Goal: Transaction & Acquisition: Subscribe to service/newsletter

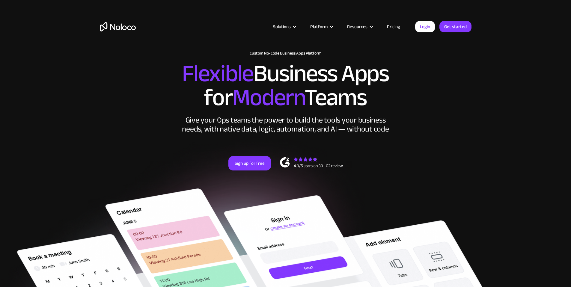
click at [392, 25] on link "Pricing" at bounding box center [393, 27] width 28 height 8
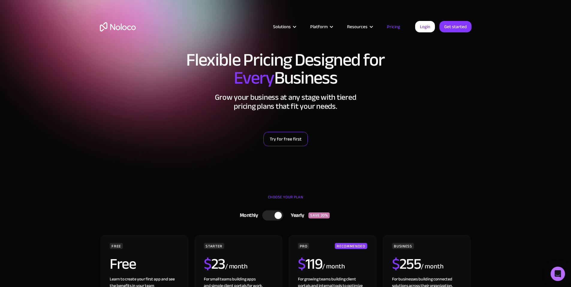
click at [281, 142] on link "Try for free first" at bounding box center [285, 139] width 44 height 14
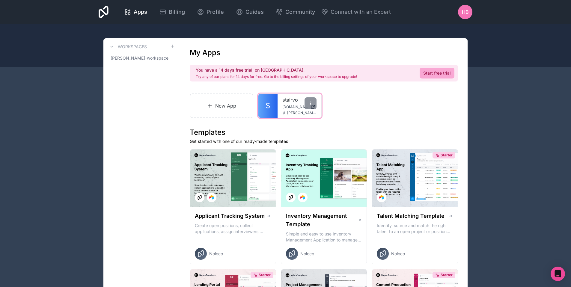
click at [282, 108] on span "stairvo.noloco.co" at bounding box center [295, 107] width 26 height 5
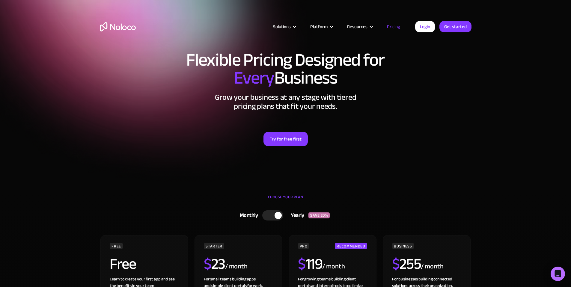
click at [277, 219] on div at bounding box center [278, 215] width 7 height 7
